Goal: Obtain resource: Download file/media

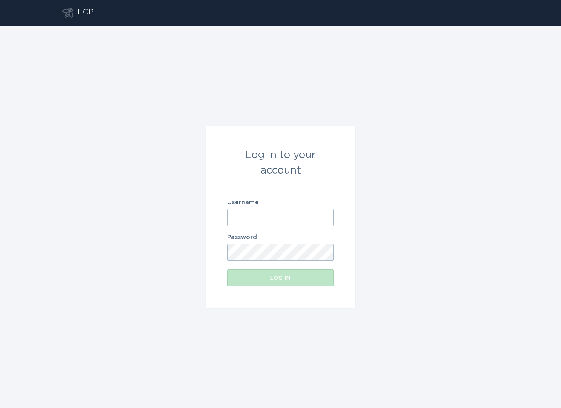
click at [263, 215] on input "Username" at bounding box center [280, 217] width 107 height 17
paste input "[EMAIL_ADDRESS][DOMAIN_NAME]"
type input "[EMAIL_ADDRESS][DOMAIN_NAME]"
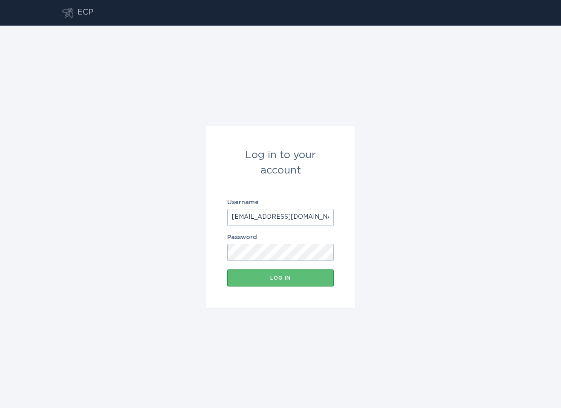
click at [216, 255] on form "Log in to your account Username [EMAIL_ADDRESS][DOMAIN_NAME] Password Log in" at bounding box center [280, 217] width 149 height 182
click at [280, 274] on button "Log in" at bounding box center [280, 278] width 107 height 17
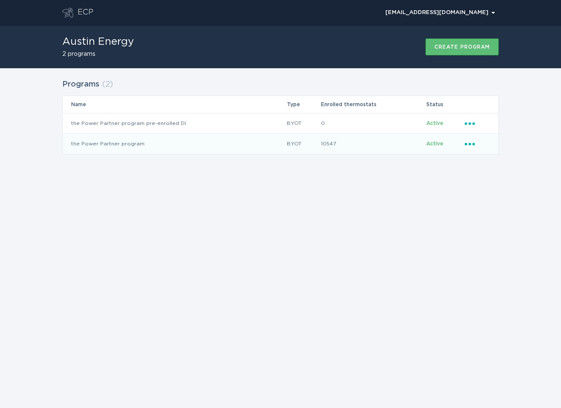
click at [104, 145] on td "the Power Partner program" at bounding box center [175, 144] width 224 height 20
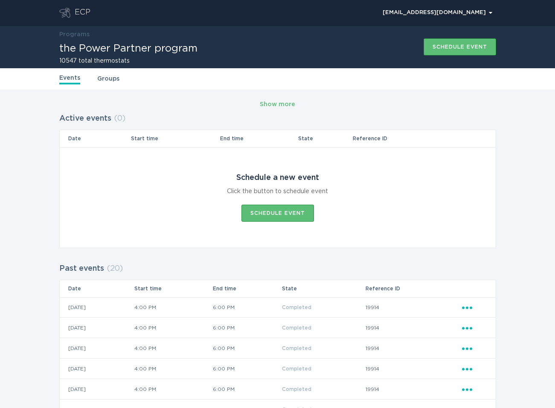
click at [104, 78] on link "Groups" at bounding box center [108, 78] width 22 height 9
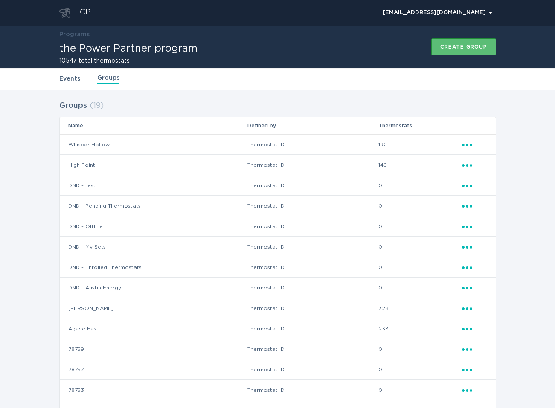
click at [466, 306] on icon "Ellipsis" at bounding box center [468, 307] width 12 height 7
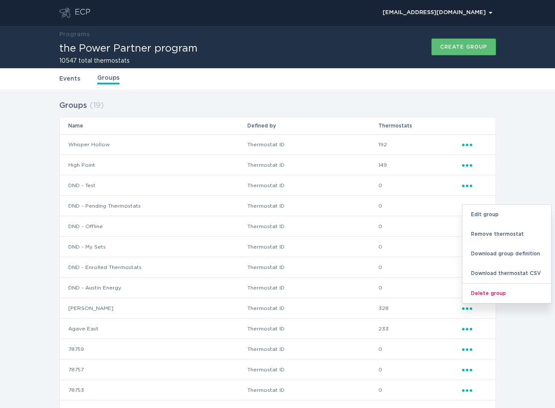
drag, startPoint x: 466, startPoint y: 144, endPoint x: 527, endPoint y: 97, distance: 76.6
click at [528, 96] on div "Groups ( 19 ) Name Defined by Thermostats Whisper Hollow Thermostat ID 192 Elli…" at bounding box center [277, 322] width 555 height 464
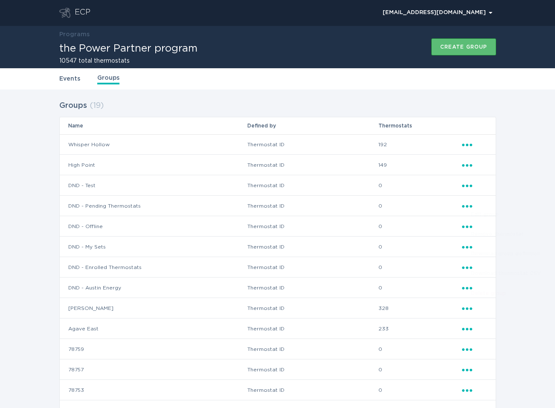
click at [471, 144] on icon "Popover menu" at bounding box center [467, 145] width 10 height 3
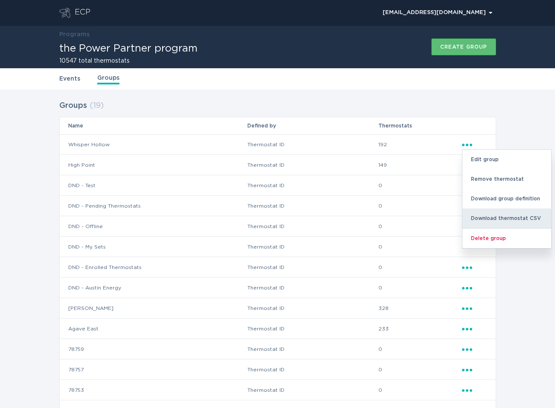
click at [508, 217] on div "Download thermostat CSV" at bounding box center [506, 219] width 89 height 20
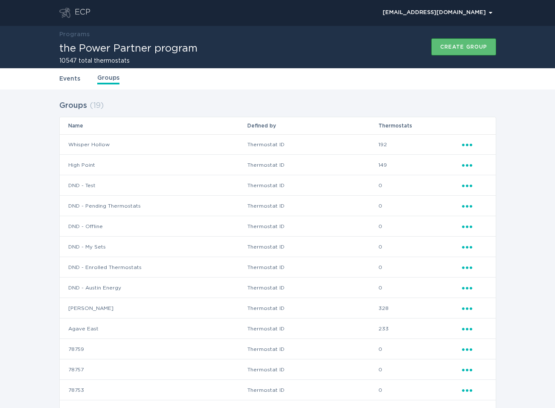
click at [467, 165] on icon "Popover menu" at bounding box center [467, 165] width 10 height 3
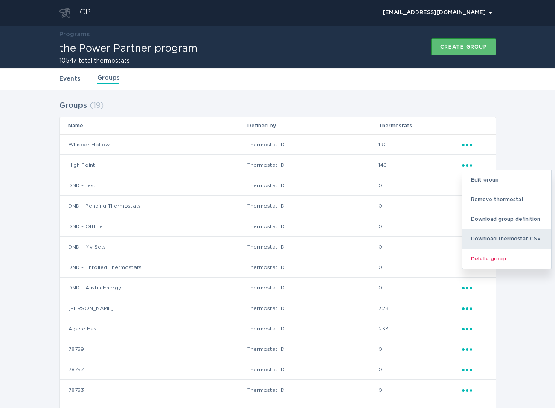
click at [508, 237] on div "Download thermostat CSV" at bounding box center [506, 239] width 89 height 20
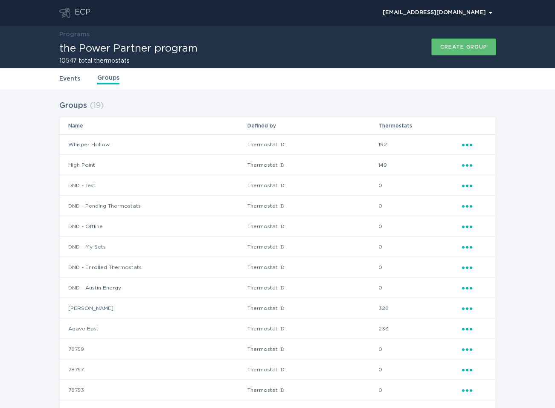
click at [465, 309] on icon "Ellipsis" at bounding box center [468, 307] width 12 height 7
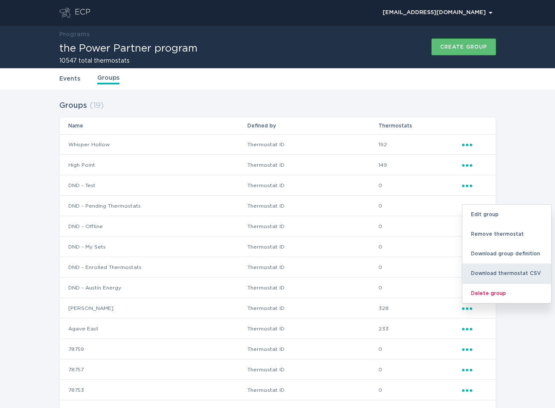
click at [511, 276] on div "Download thermostat CSV" at bounding box center [506, 274] width 89 height 20
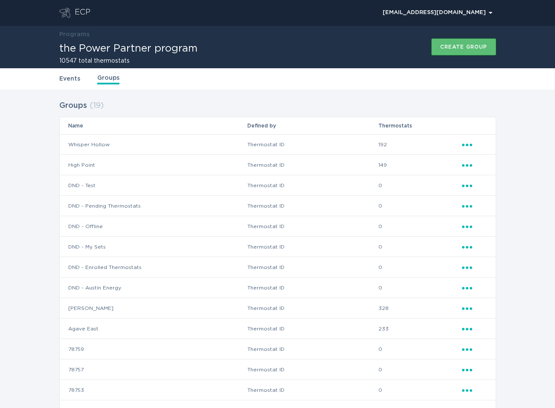
click at [468, 328] on icon "Popover menu" at bounding box center [467, 329] width 10 height 3
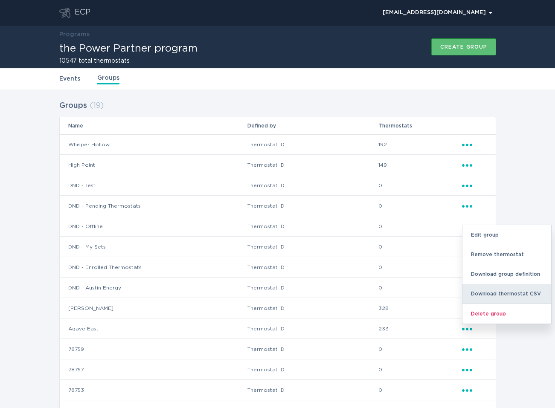
click at [508, 292] on div "Download thermostat CSV" at bounding box center [506, 294] width 89 height 20
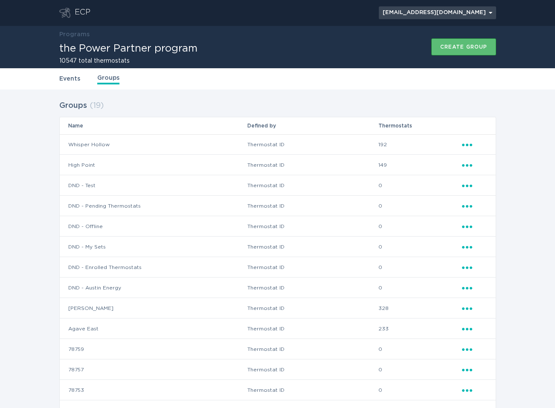
click at [424, 11] on div "AEPowerPartner@austinenergy.com Chevron" at bounding box center [438, 12] width 110 height 5
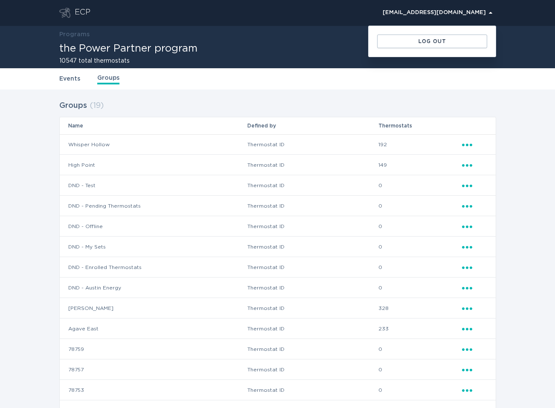
click at [247, 19] on div "AEPowerPartner@austinenergy.com Chevron Log out" at bounding box center [293, 13] width 406 height 26
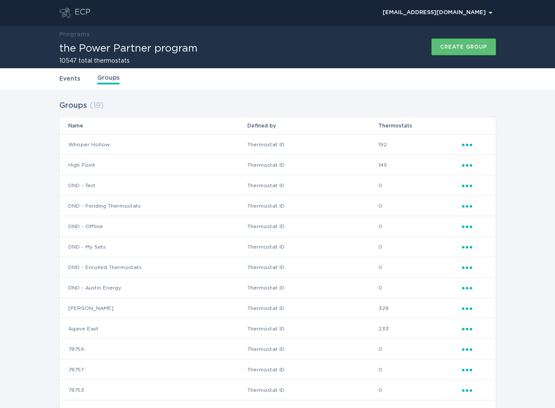
click at [75, 14] on div "ECP" at bounding box center [83, 13] width 16 height 10
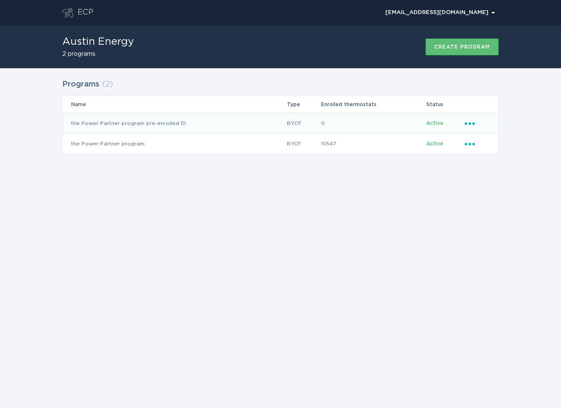
click at [119, 122] on td "the Power Partner program pre-enrolled DI" at bounding box center [175, 123] width 224 height 20
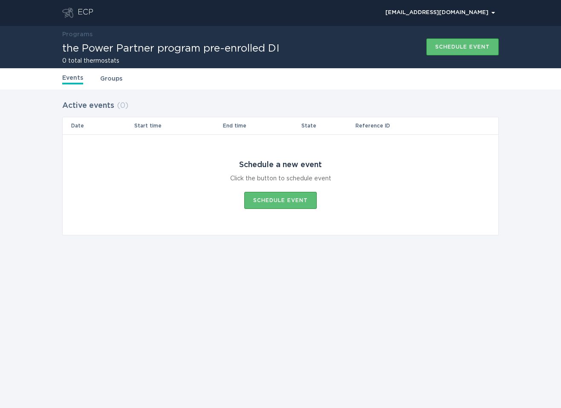
click at [107, 78] on link "Groups" at bounding box center [111, 78] width 22 height 9
click at [77, 78] on link "Events" at bounding box center [72, 78] width 21 height 9
click at [73, 11] on icon "Go to dashboard" at bounding box center [67, 13] width 11 height 10
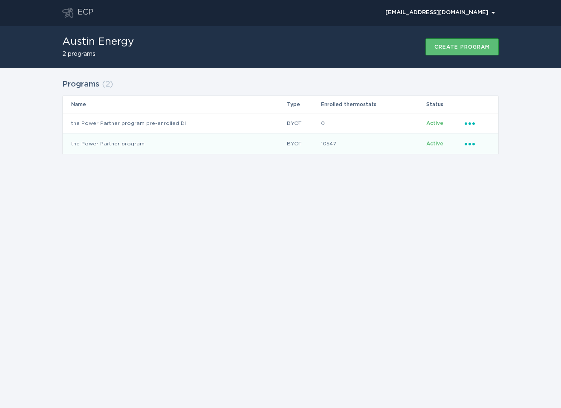
click at [328, 143] on td "10547" at bounding box center [374, 144] width 106 height 20
